Goal: Check status

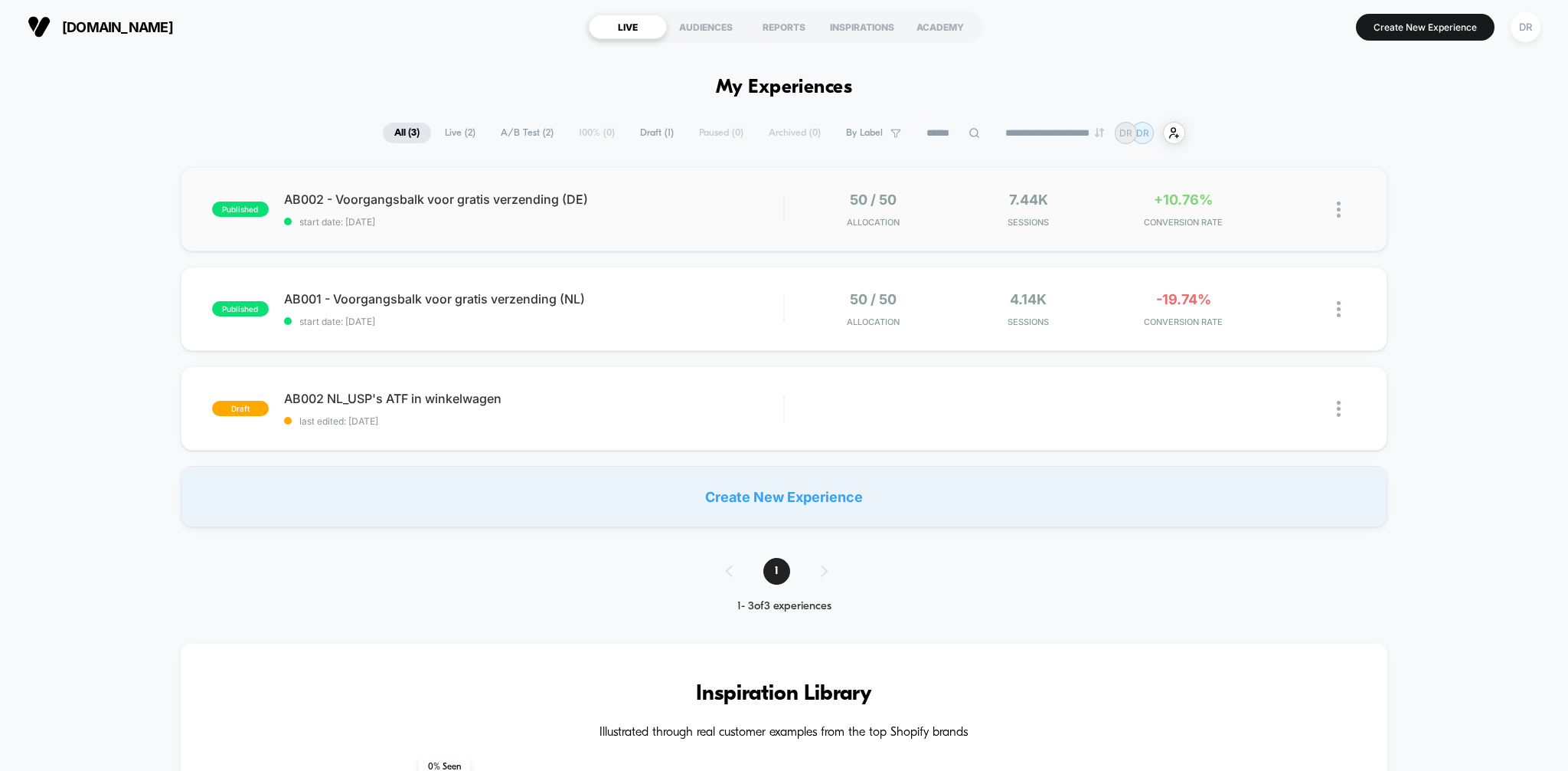
click at [714, 230] on div "published AB002 - Voorgangsbalk voor gratis verzending (DE) start date: [DATE] …" at bounding box center [784, 208] width 1207 height 84
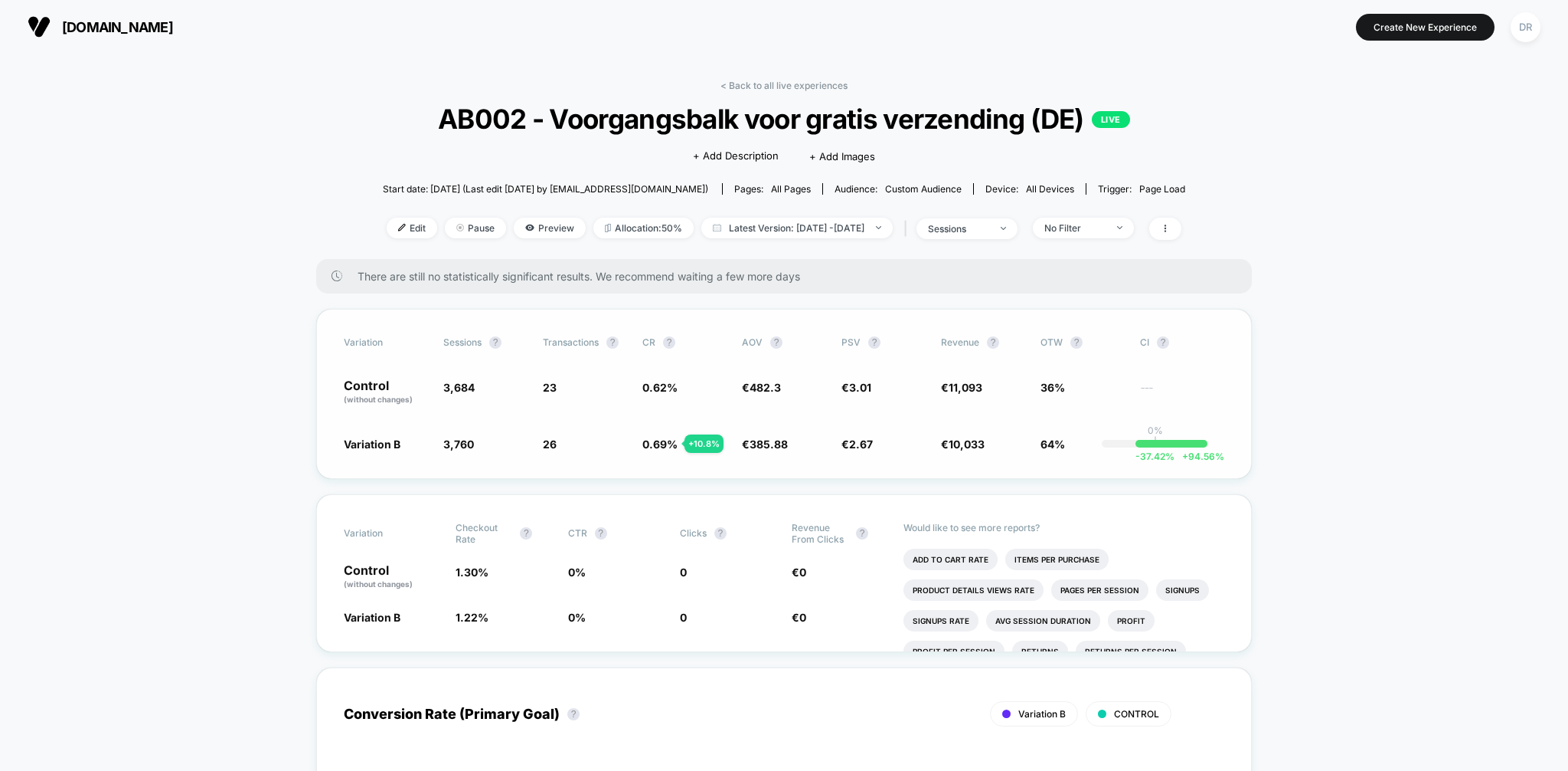
click at [1211, 457] on span "+ 94.56 %" at bounding box center [1199, 456] width 50 height 12
